Goal: Check status: Check status

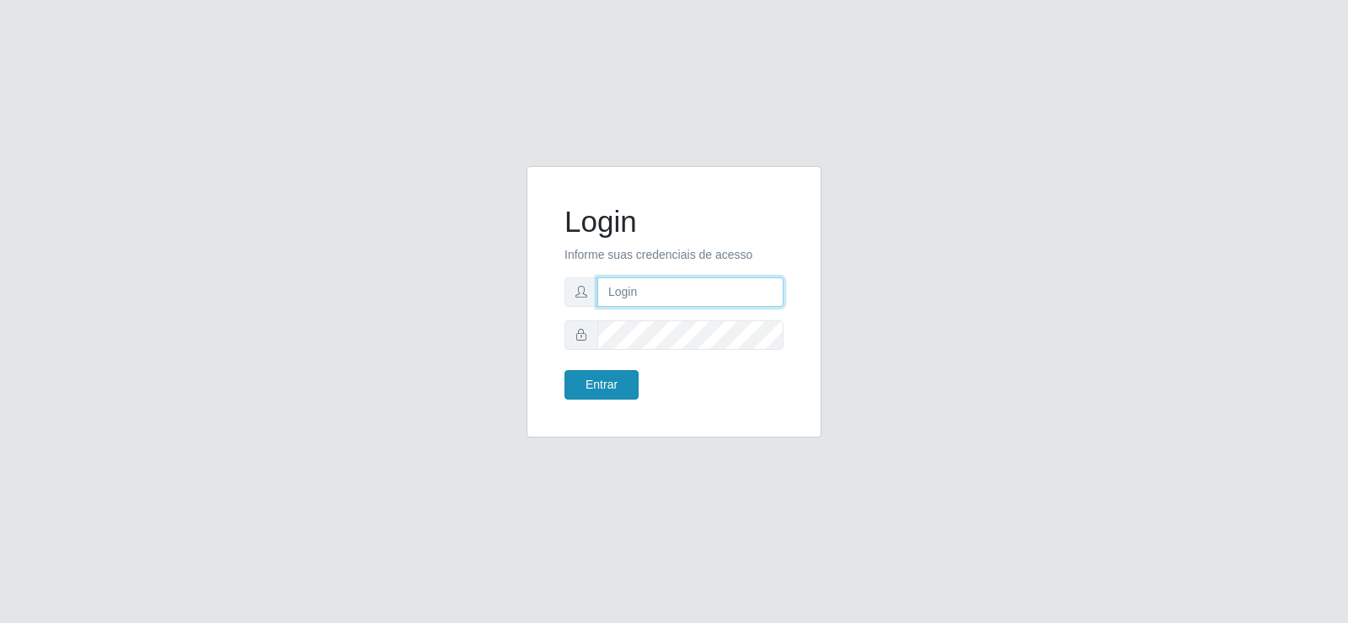
type input "[EMAIL_ADDRESS][DOMAIN_NAME]"
click at [616, 391] on button "Entrar" at bounding box center [602, 384] width 74 height 29
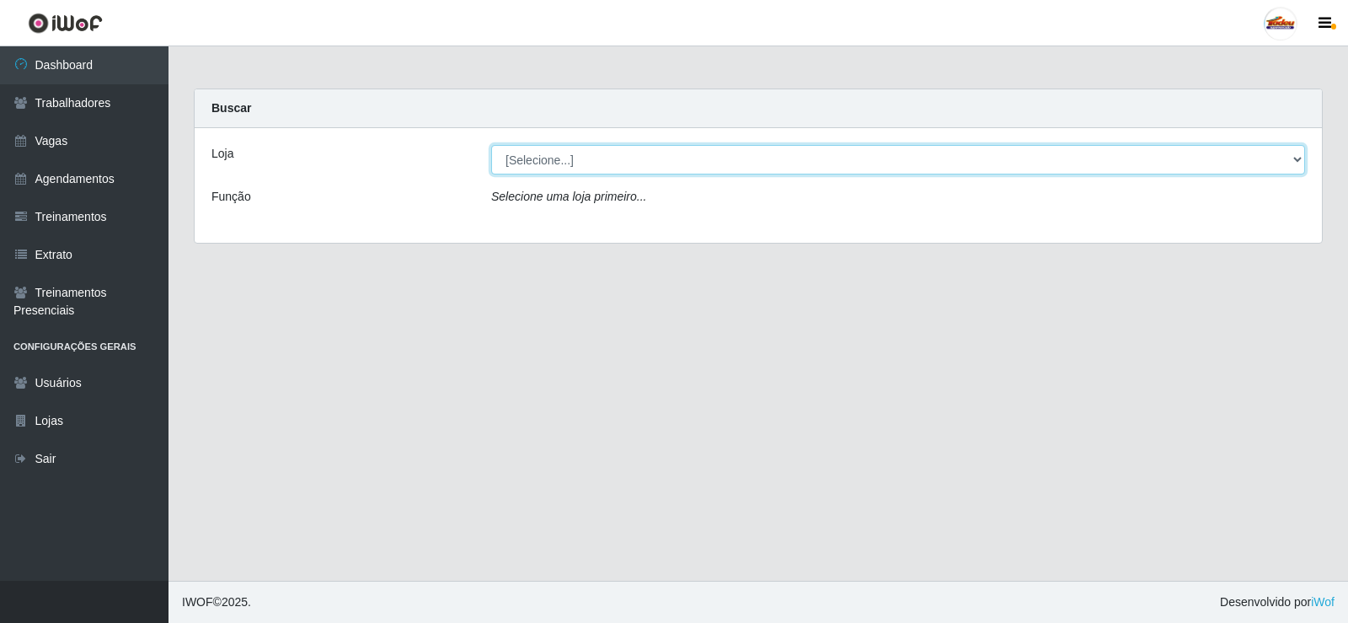
click at [653, 169] on select "[Selecione...] Supermercado Tadeu - [GEOGRAPHIC_DATA]" at bounding box center [898, 159] width 814 height 29
select select "195"
click at [491, 145] on select "[Selecione...] Supermercado Tadeu - [GEOGRAPHIC_DATA]" at bounding box center [898, 159] width 814 height 29
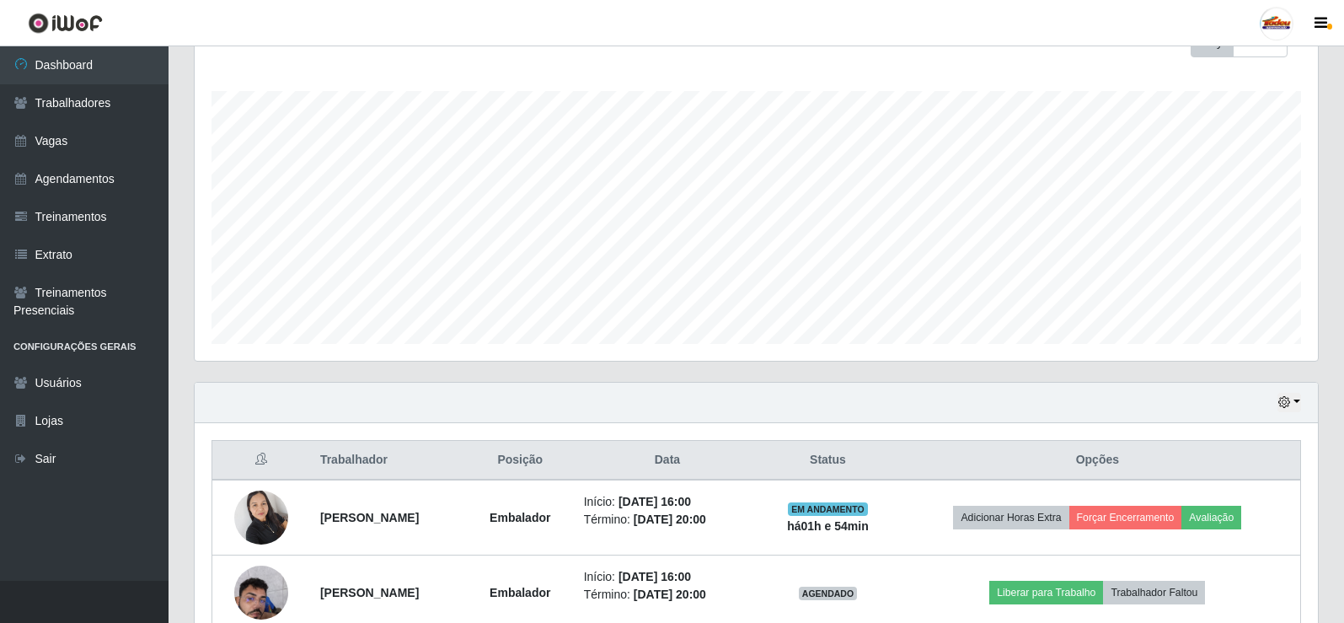
scroll to position [496, 0]
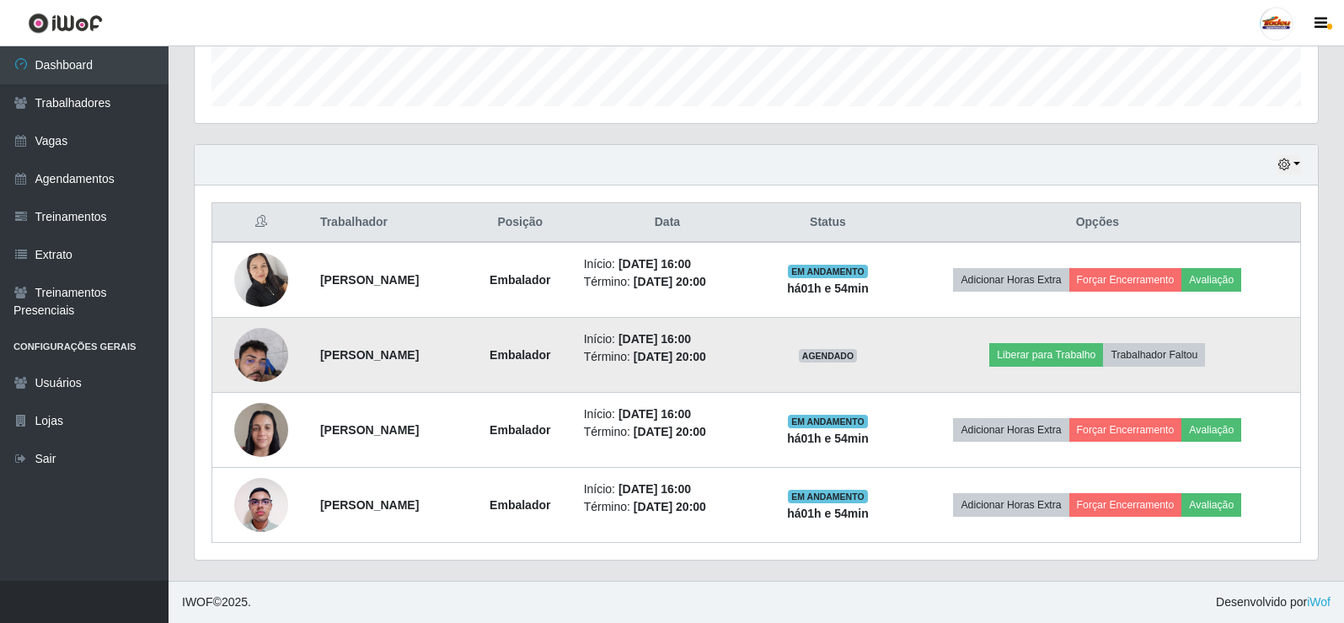
click at [257, 349] on img at bounding box center [261, 355] width 54 height 72
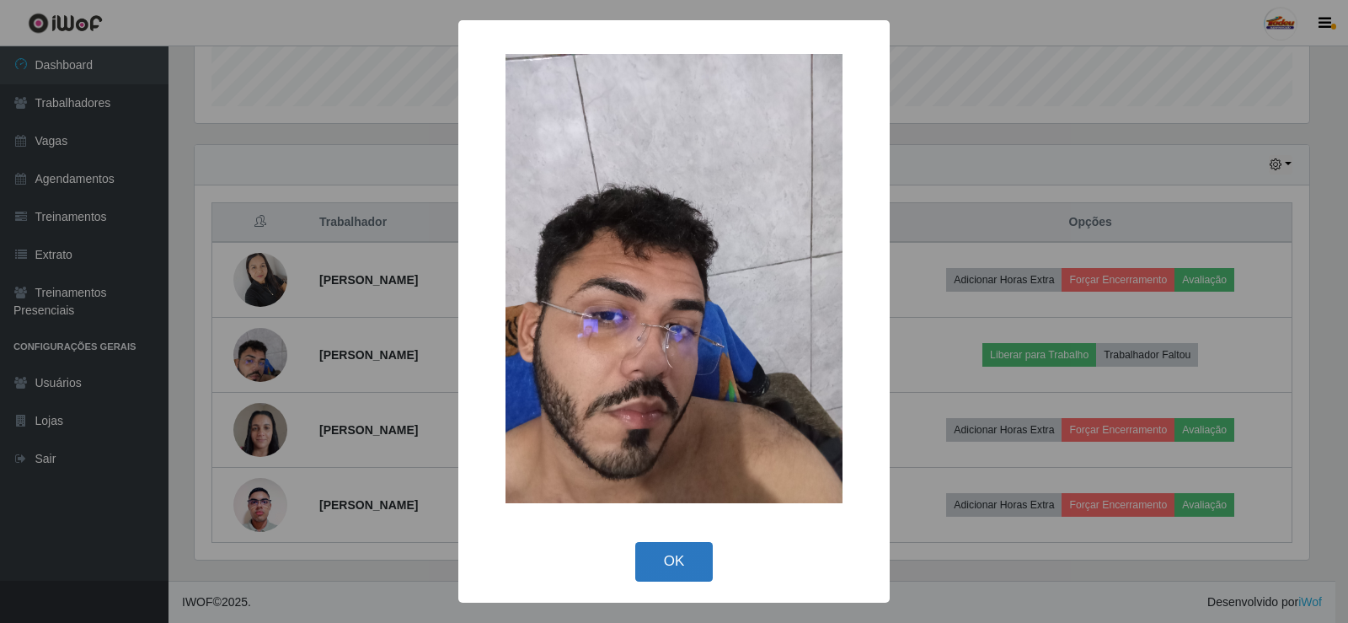
click at [684, 562] on button "OK" at bounding box center [674, 562] width 78 height 40
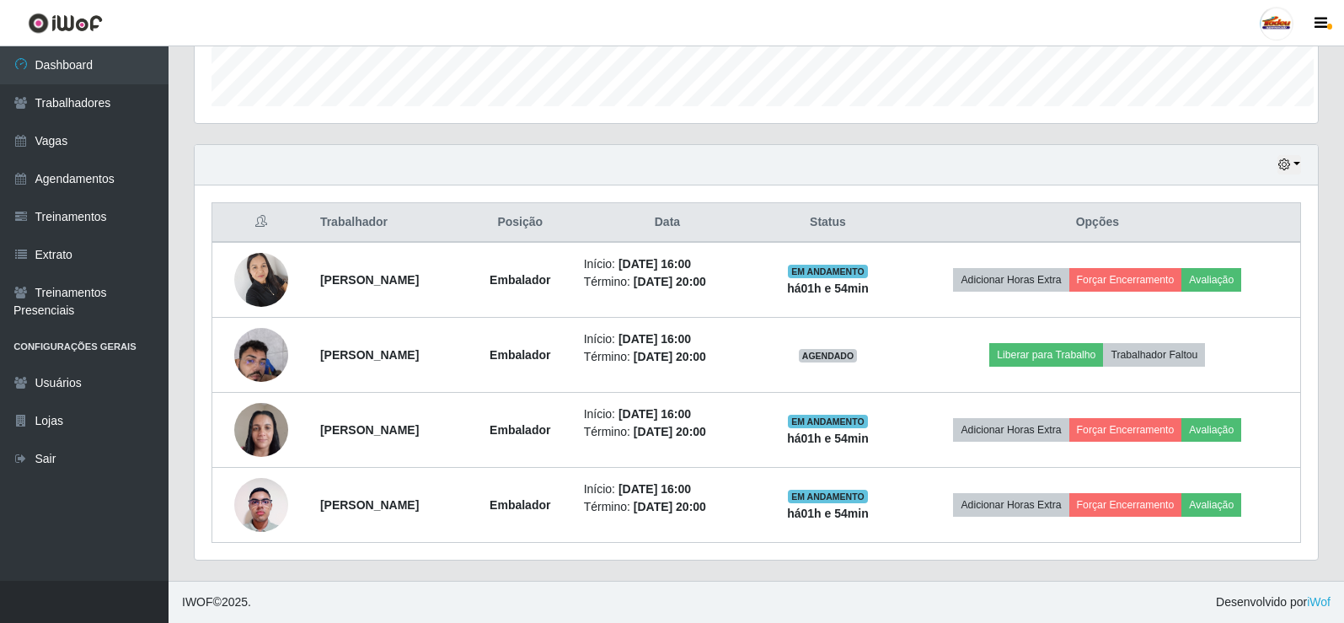
scroll to position [350, 1123]
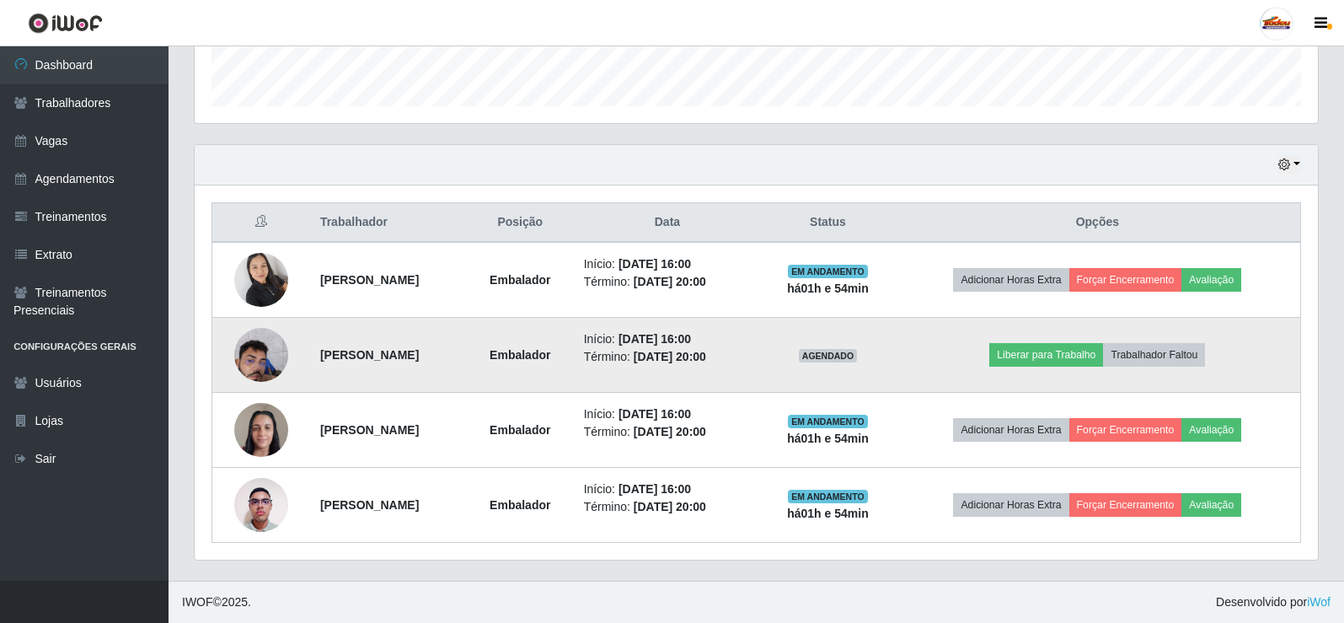
click at [260, 351] on img at bounding box center [261, 355] width 54 height 72
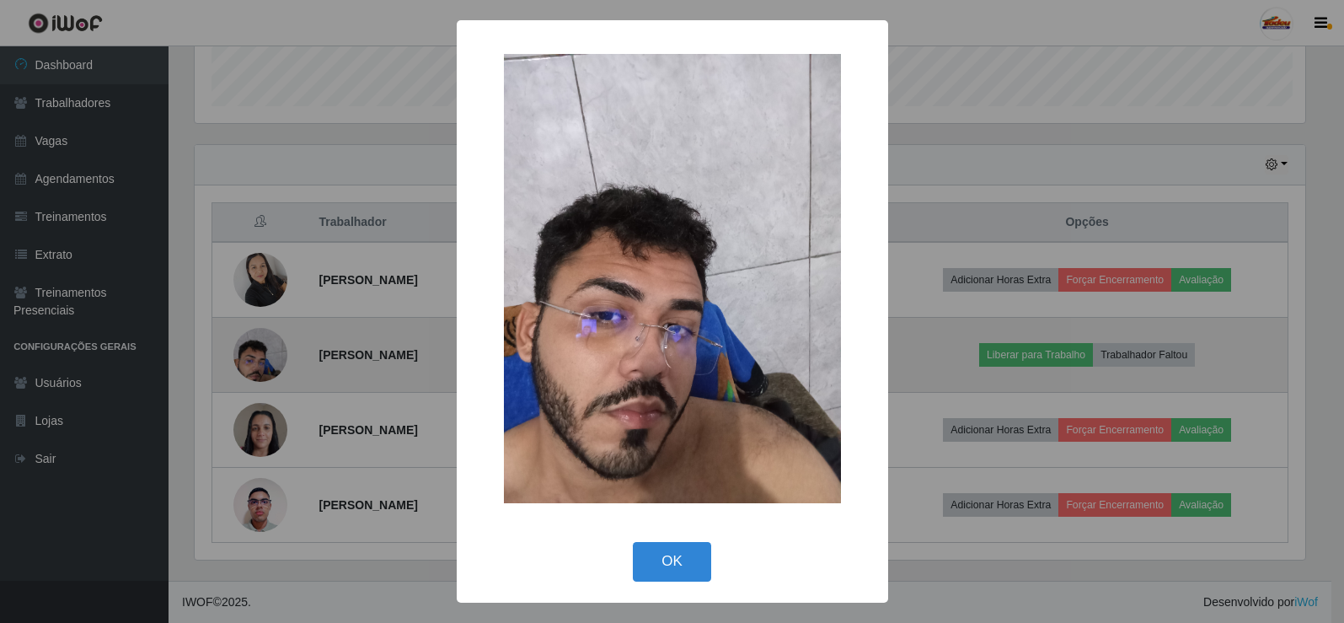
scroll to position [350, 1115]
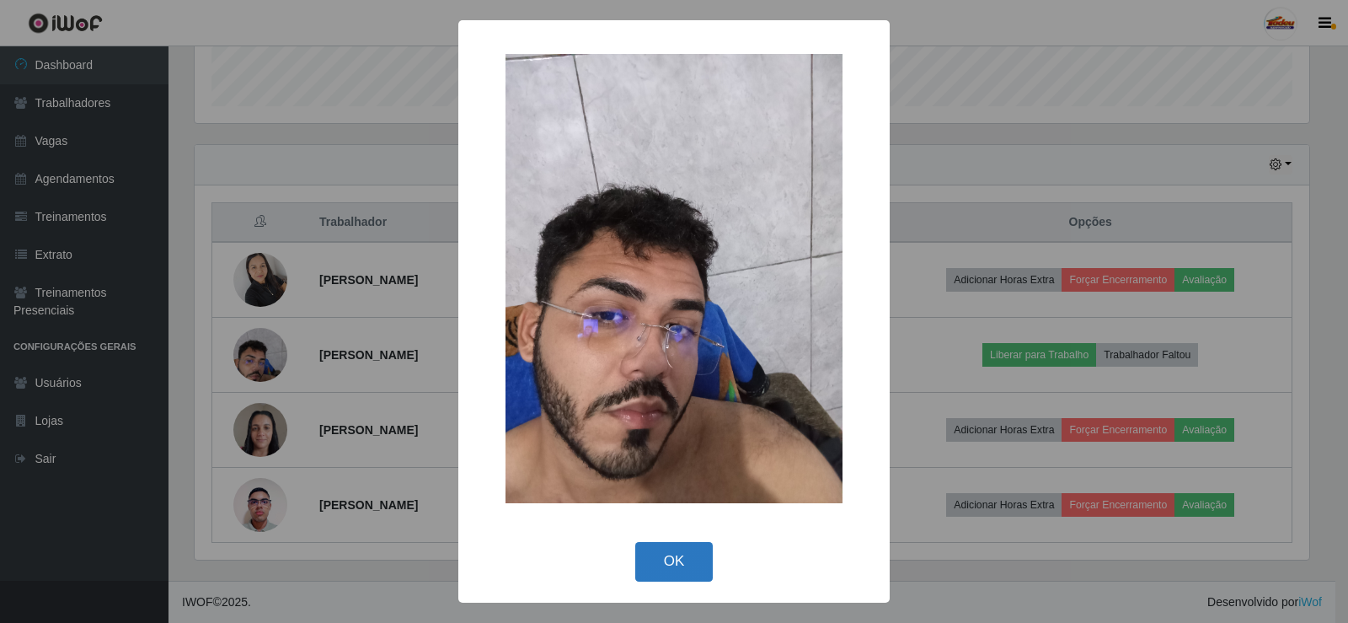
drag, startPoint x: 668, startPoint y: 552, endPoint x: 677, endPoint y: 550, distance: 8.6
click at [667, 549] on button "OK" at bounding box center [674, 562] width 78 height 40
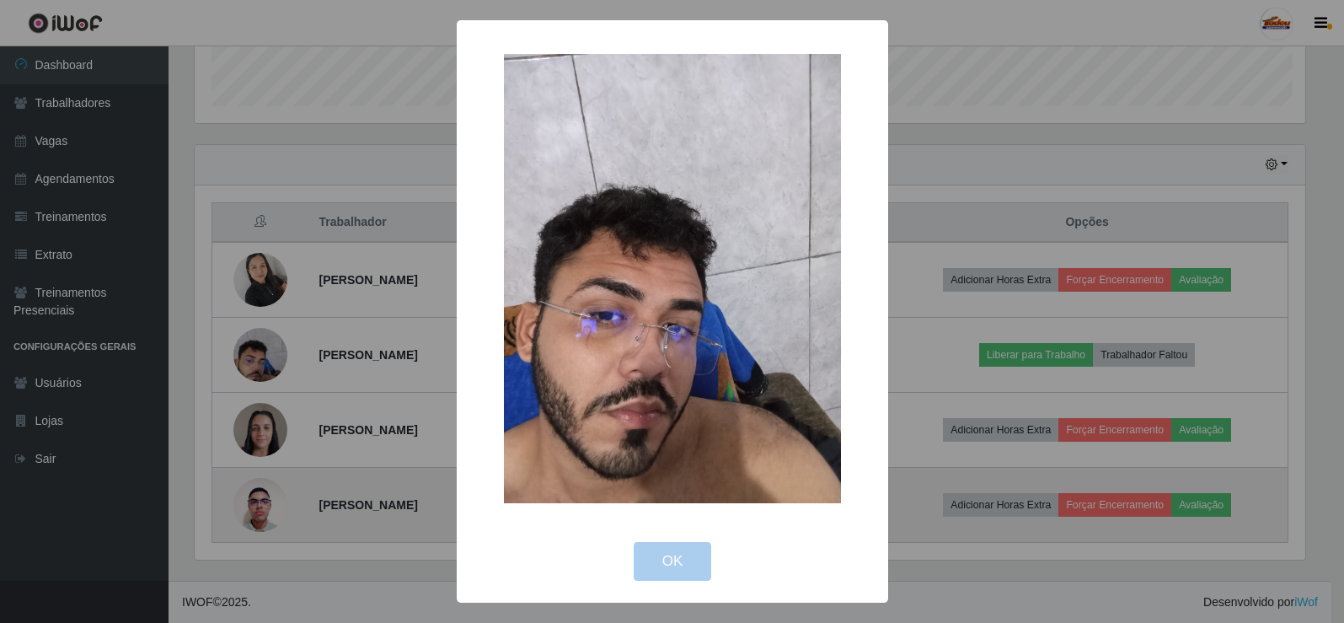
scroll to position [350, 1123]
